Goal: Find specific page/section: Find specific page/section

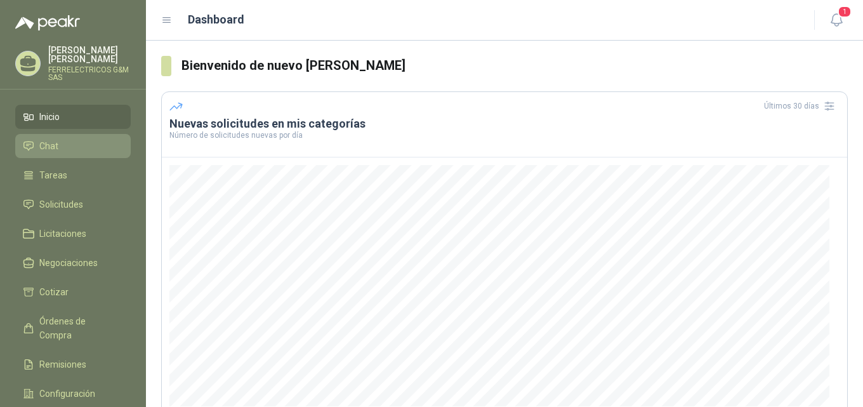
click at [49, 147] on link "Chat" at bounding box center [72, 146] width 115 height 24
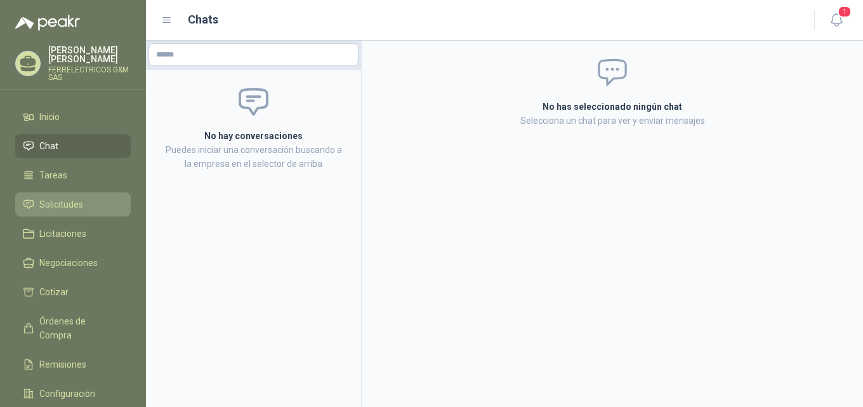
click at [44, 197] on span "Solicitudes" at bounding box center [61, 204] width 44 height 14
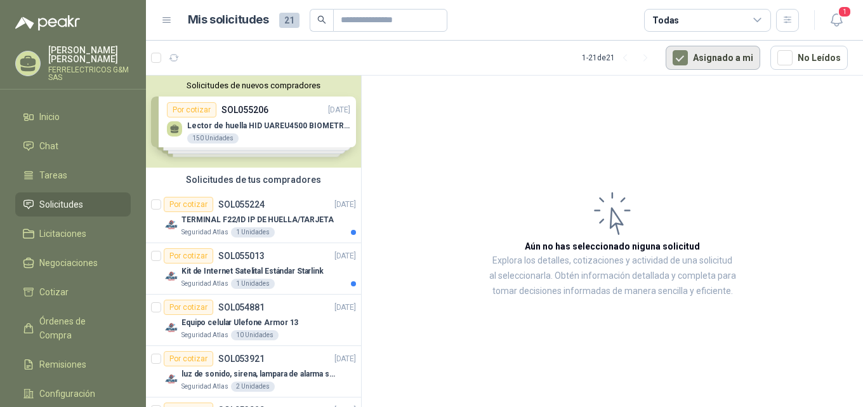
click at [719, 51] on button "Asignado a mi" at bounding box center [712, 58] width 95 height 24
